Goal: Navigation & Orientation: Find specific page/section

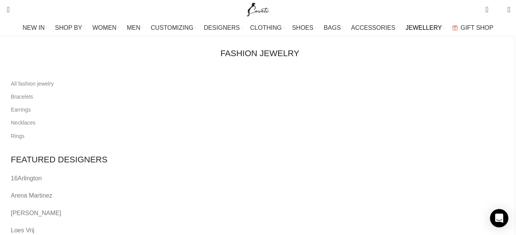
click at [168, 191] on link "Arena Martinez" at bounding box center [260, 196] width 498 height 10
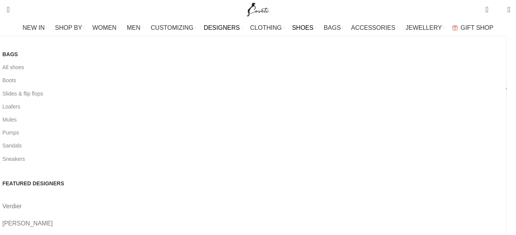
click at [300, 28] on span "SHOES" at bounding box center [302, 27] width 21 height 7
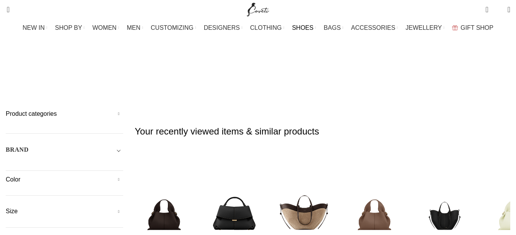
click at [181, 28] on span "CUSTOMIZING" at bounding box center [172, 27] width 43 height 7
